Goal: Book appointment/travel/reservation

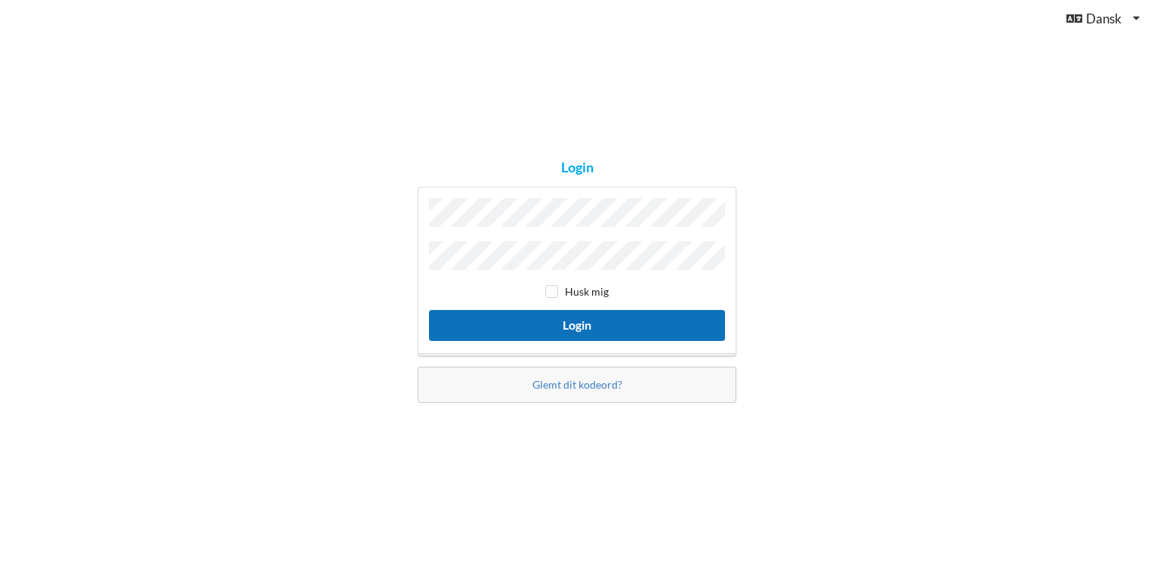
click at [582, 321] on button "Login" at bounding box center [577, 325] width 296 height 31
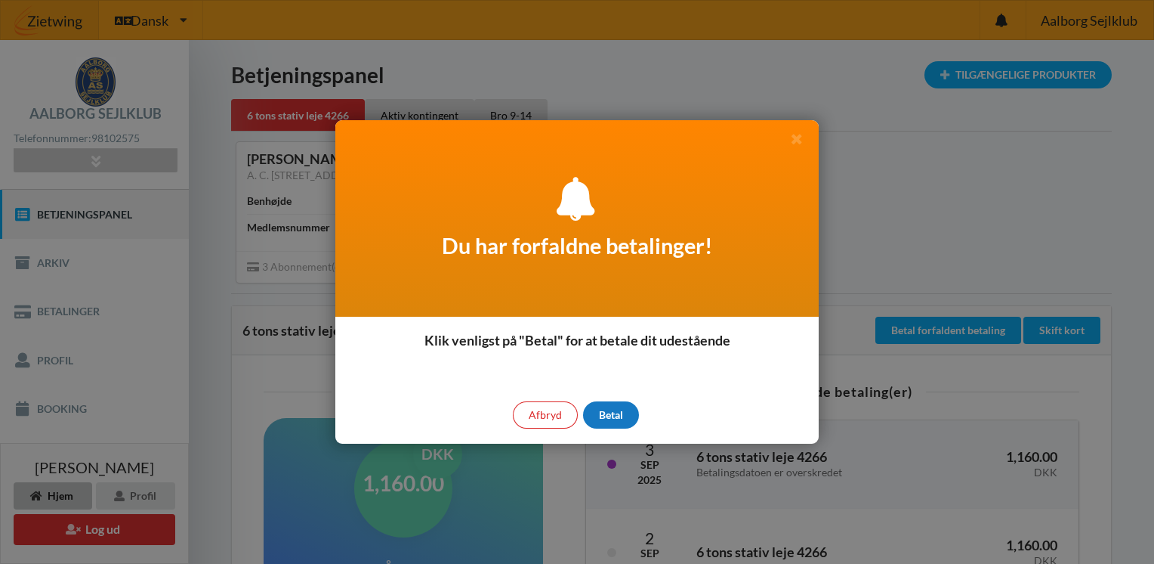
click at [610, 415] on div "Betal" at bounding box center [611, 414] width 56 height 27
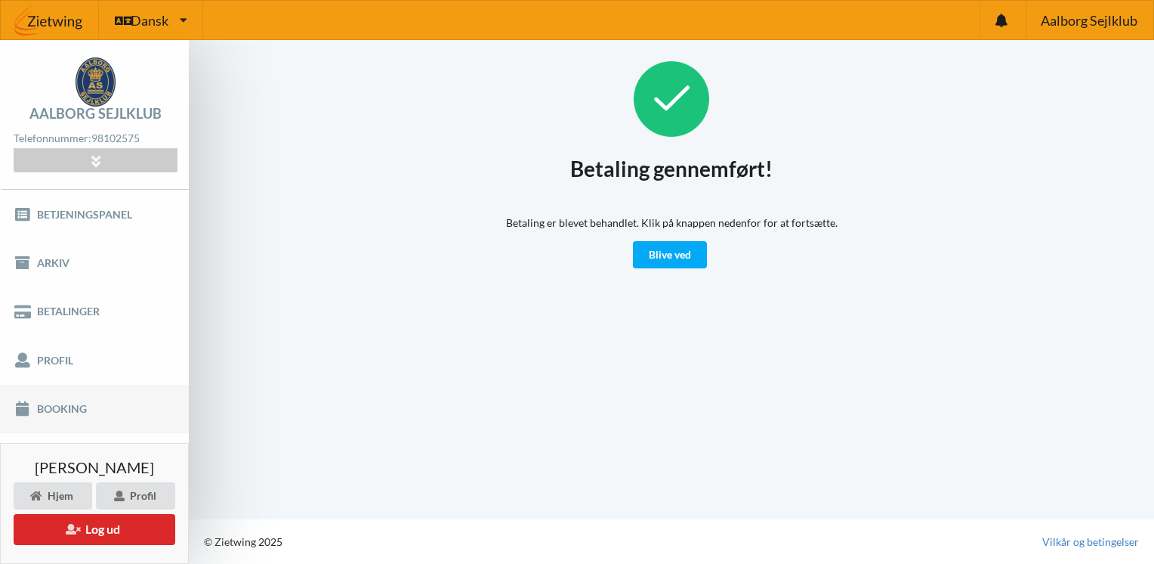
click at [52, 404] on link "Booking" at bounding box center [94, 409] width 189 height 48
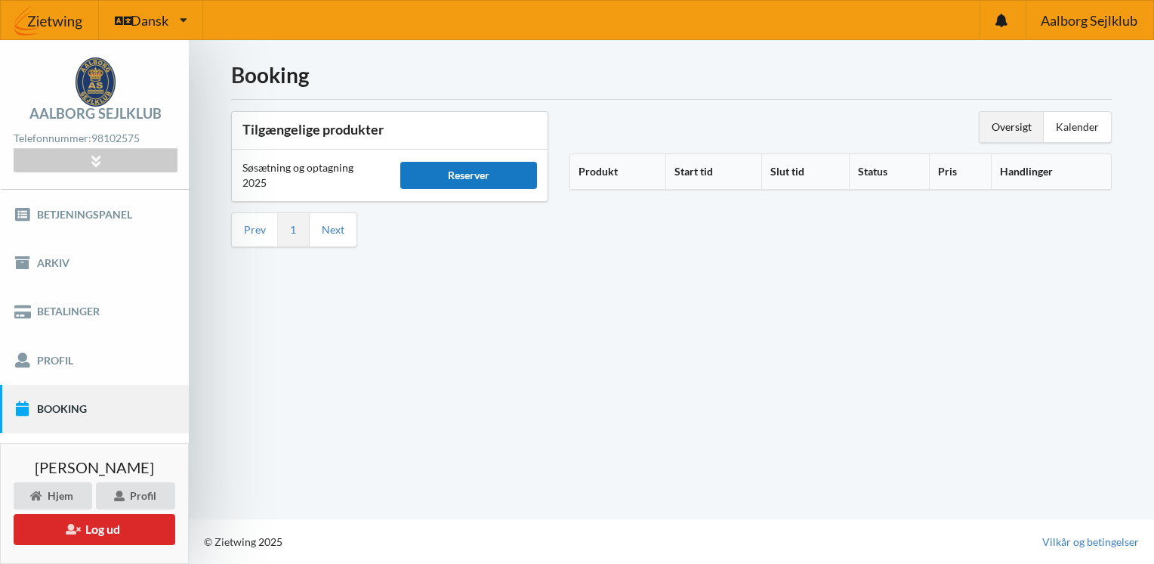
click at [471, 181] on div "Reserver" at bounding box center [468, 175] width 137 height 27
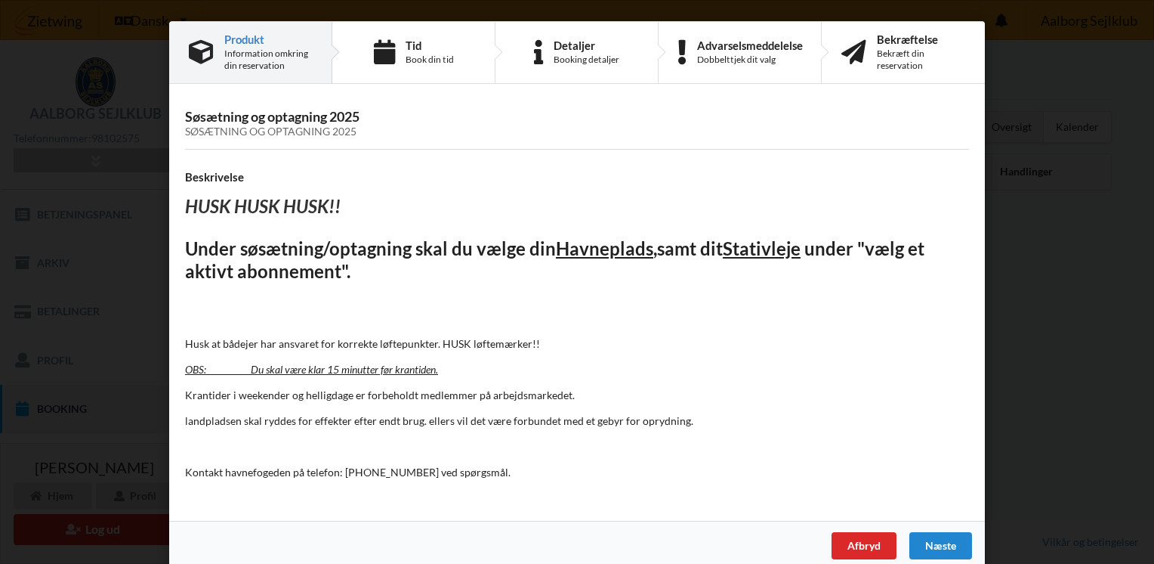
scroll to position [15, 0]
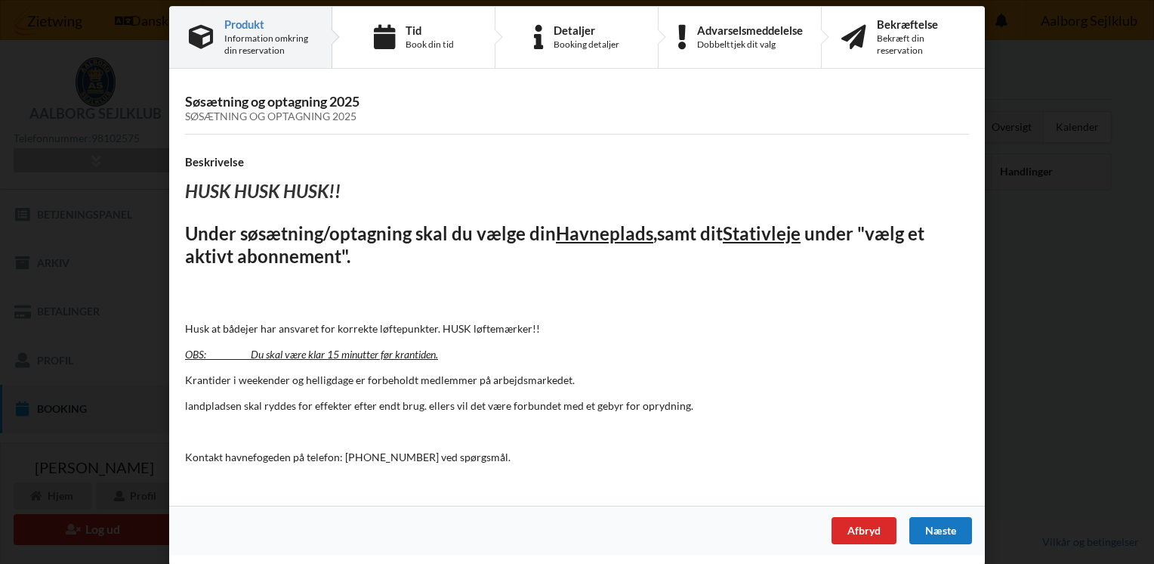
click at [928, 524] on div "Næste" at bounding box center [941, 530] width 63 height 27
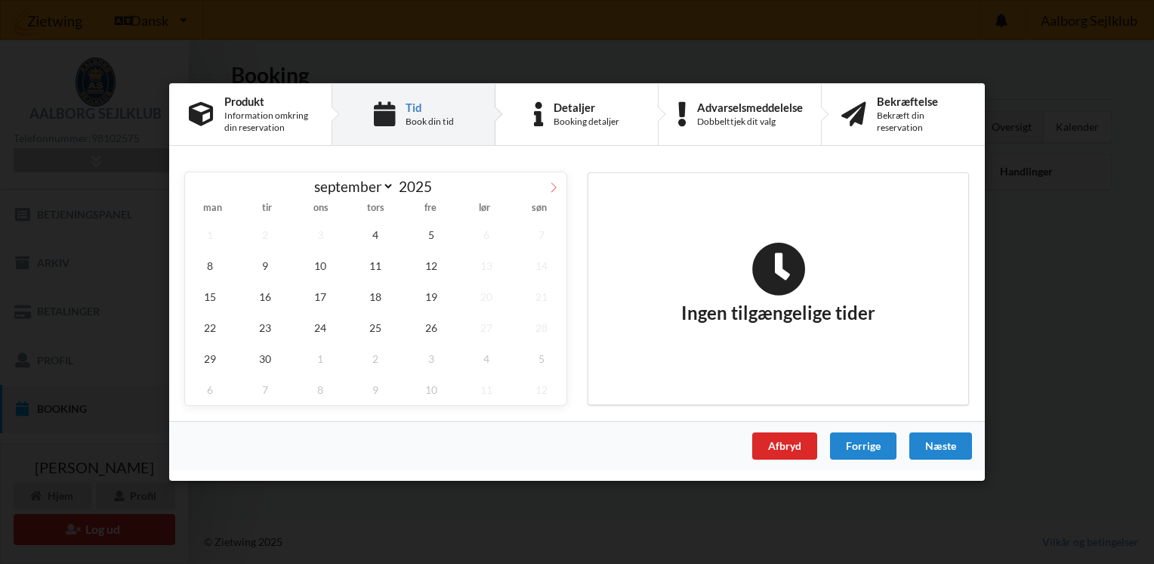
click at [554, 188] on icon at bounding box center [553, 187] width 11 height 11
select select "9"
click at [934, 448] on div "Næste" at bounding box center [941, 445] width 63 height 27
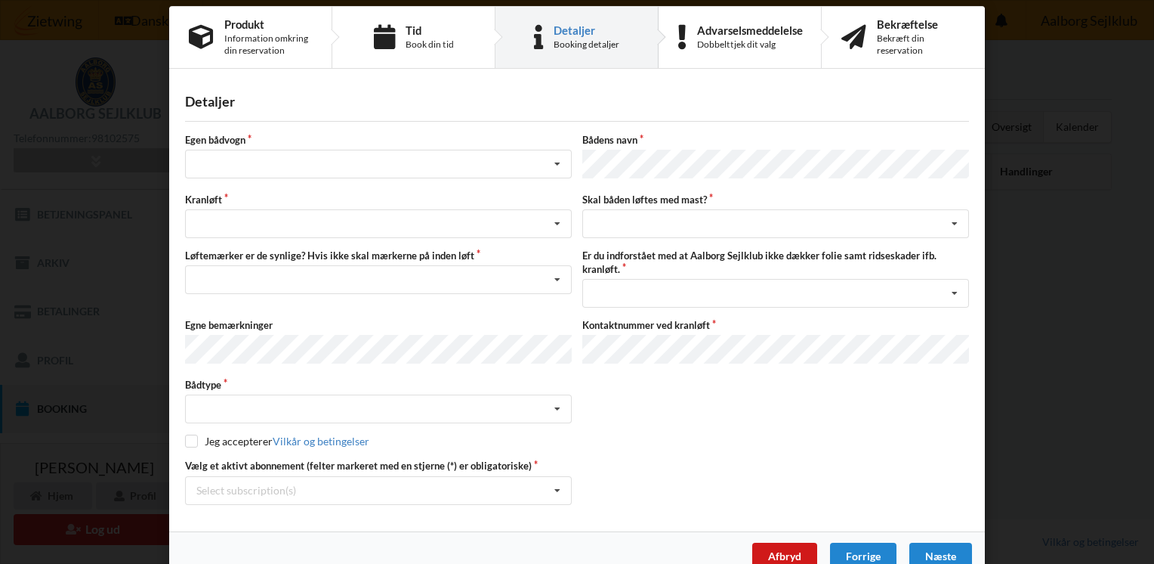
click at [774, 548] on div "Afbryd" at bounding box center [784, 555] width 65 height 27
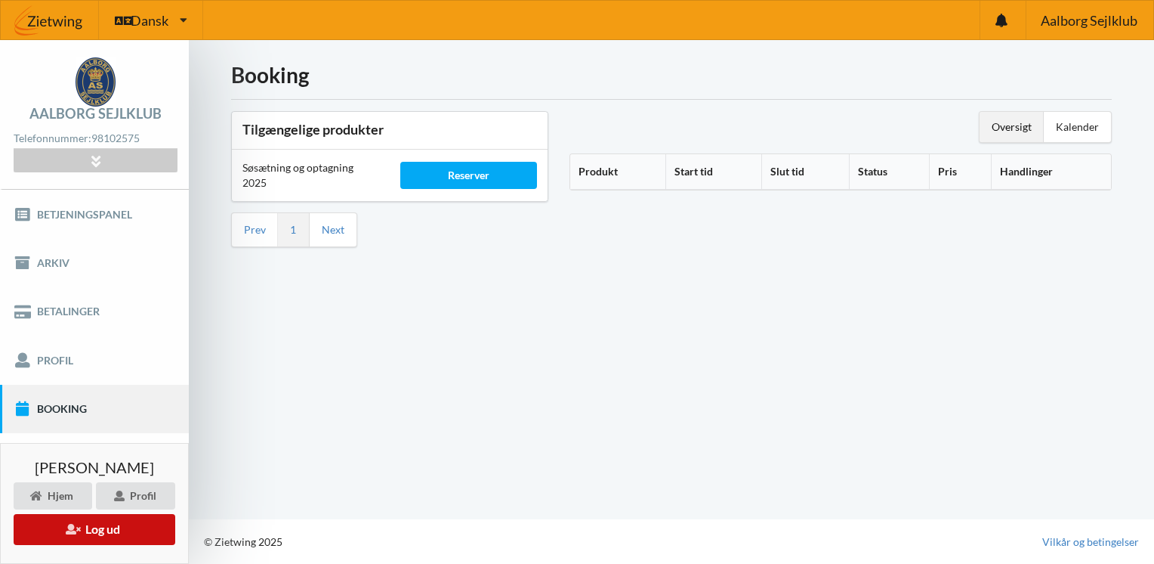
click at [115, 535] on button "Log ud" at bounding box center [95, 529] width 162 height 31
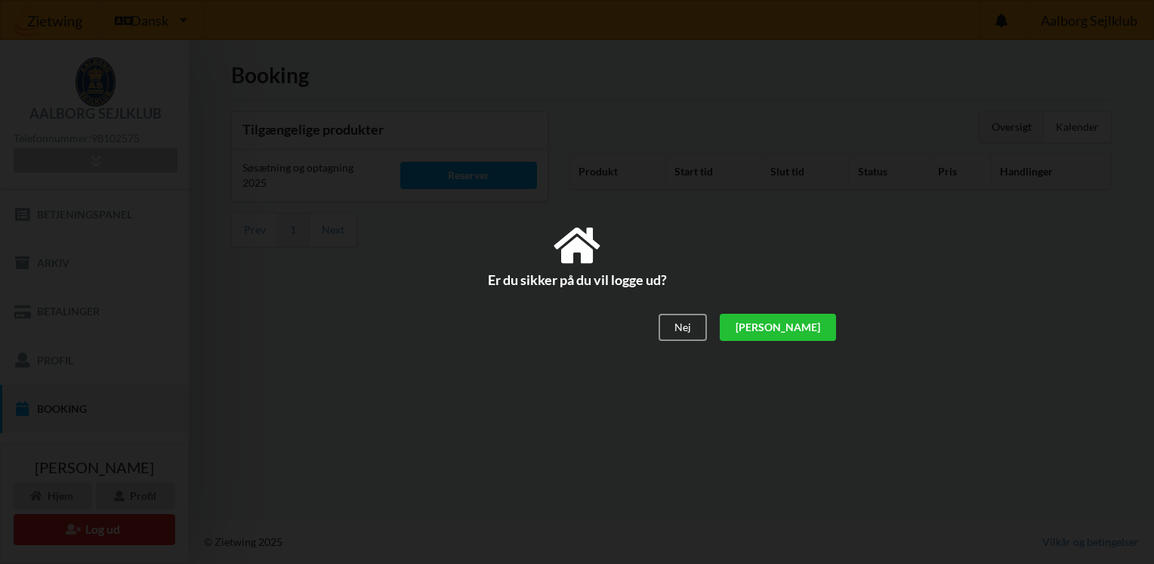
click at [816, 328] on div "[PERSON_NAME]" at bounding box center [778, 327] width 116 height 27
